Goal: Transaction & Acquisition: Book appointment/travel/reservation

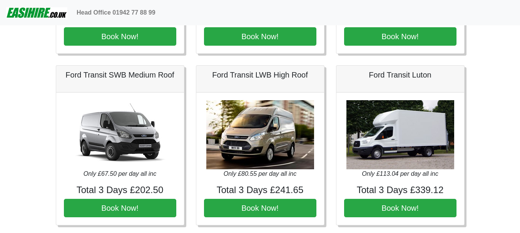
scroll to position [346, 0]
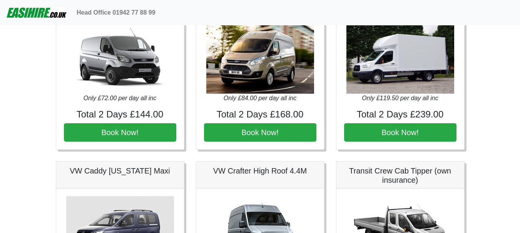
scroll to position [423, 0]
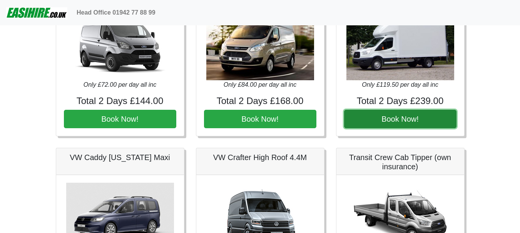
click at [431, 120] on button "Book Now!" at bounding box center [400, 119] width 112 height 18
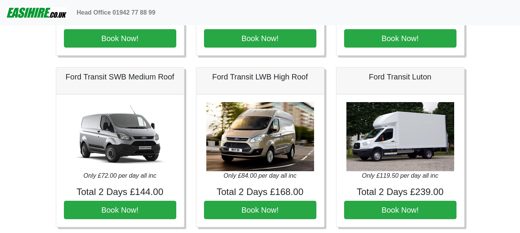
scroll to position [346, 0]
